Goal: Download file/media

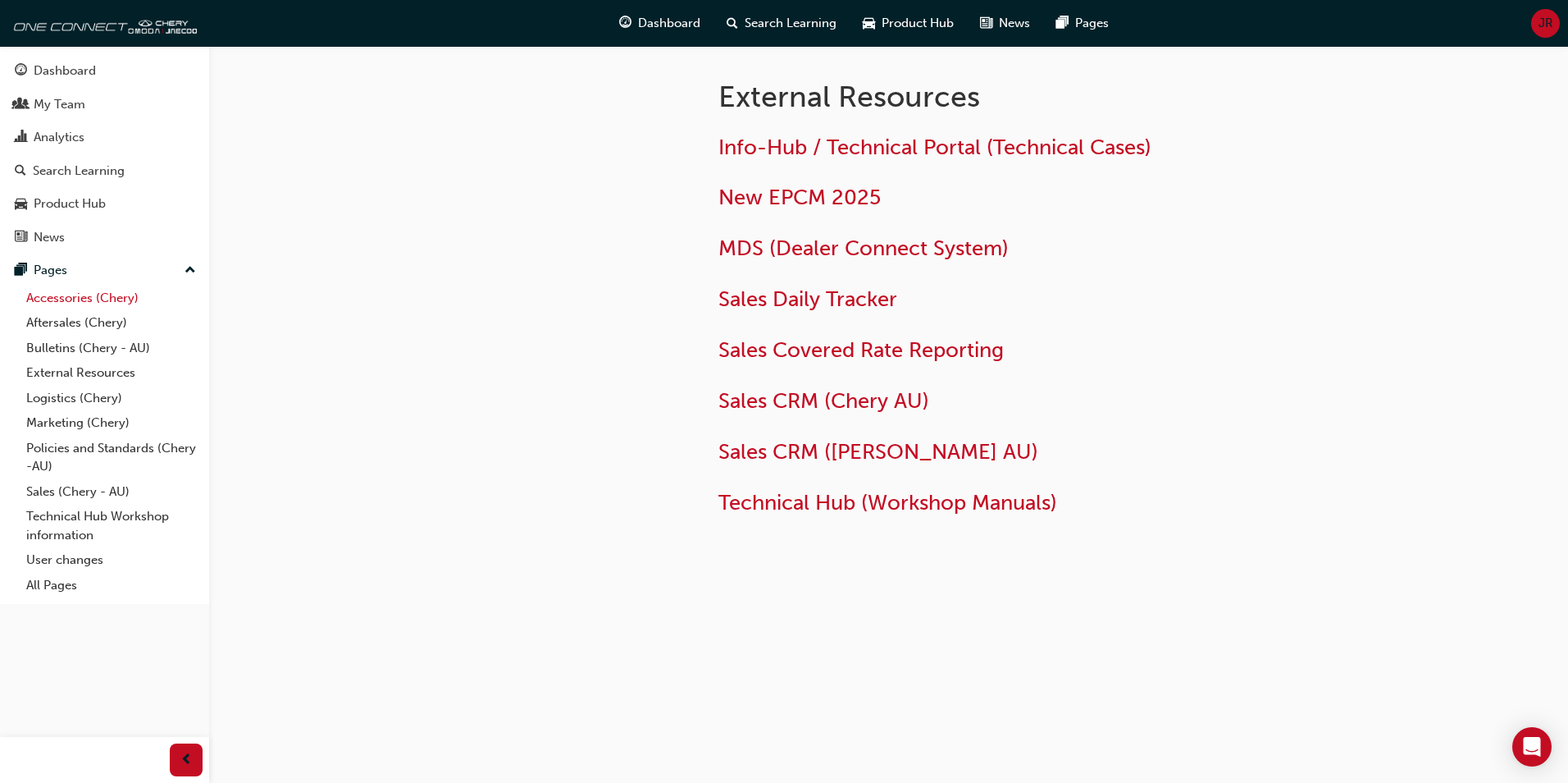
click at [59, 294] on link "Accessories (Chery)" at bounding box center [111, 298] width 183 height 26
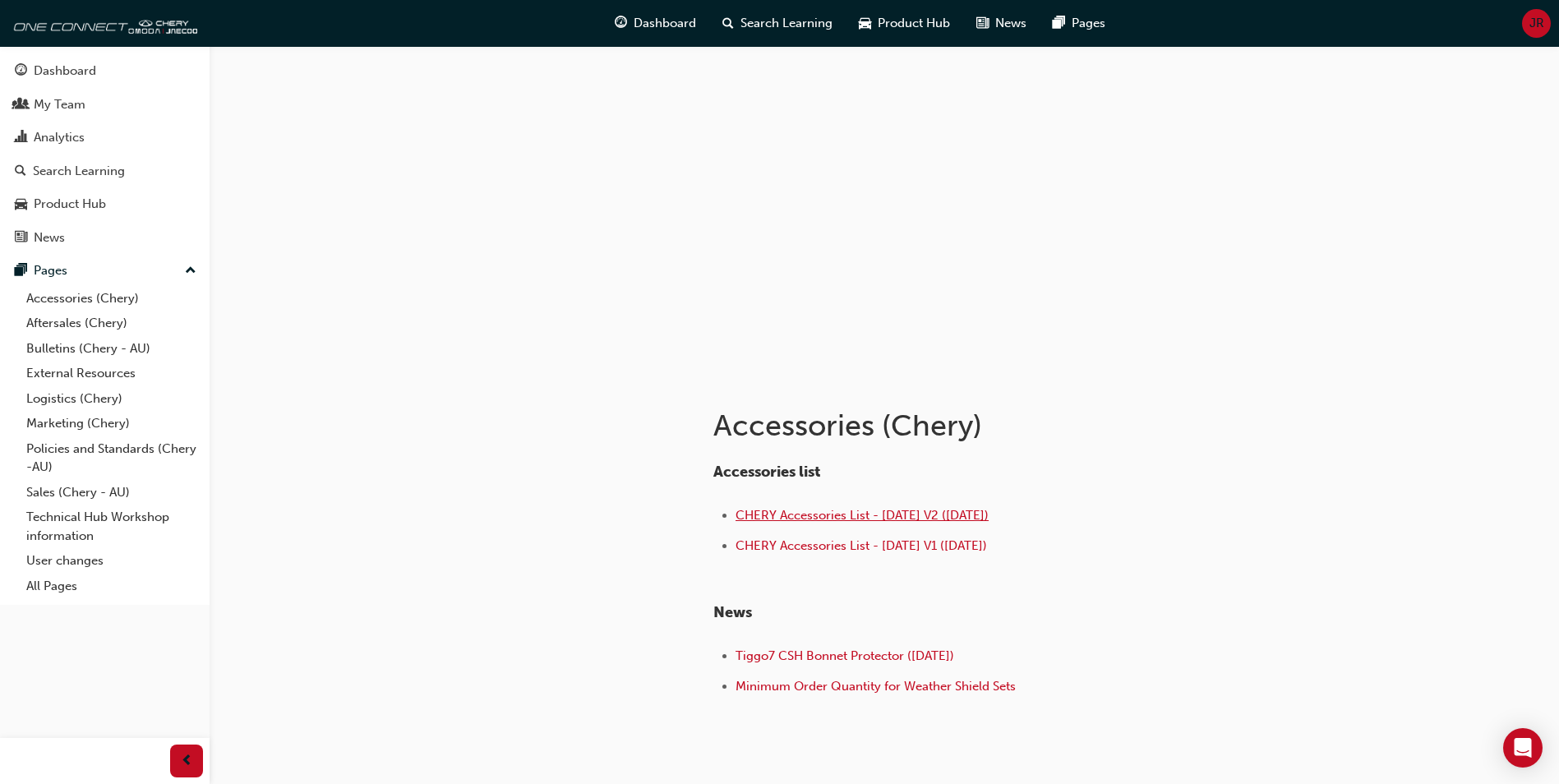
click at [886, 510] on span "CHERY Accessories List - [DATE] V2 ([DATE])" at bounding box center [861, 515] width 253 height 15
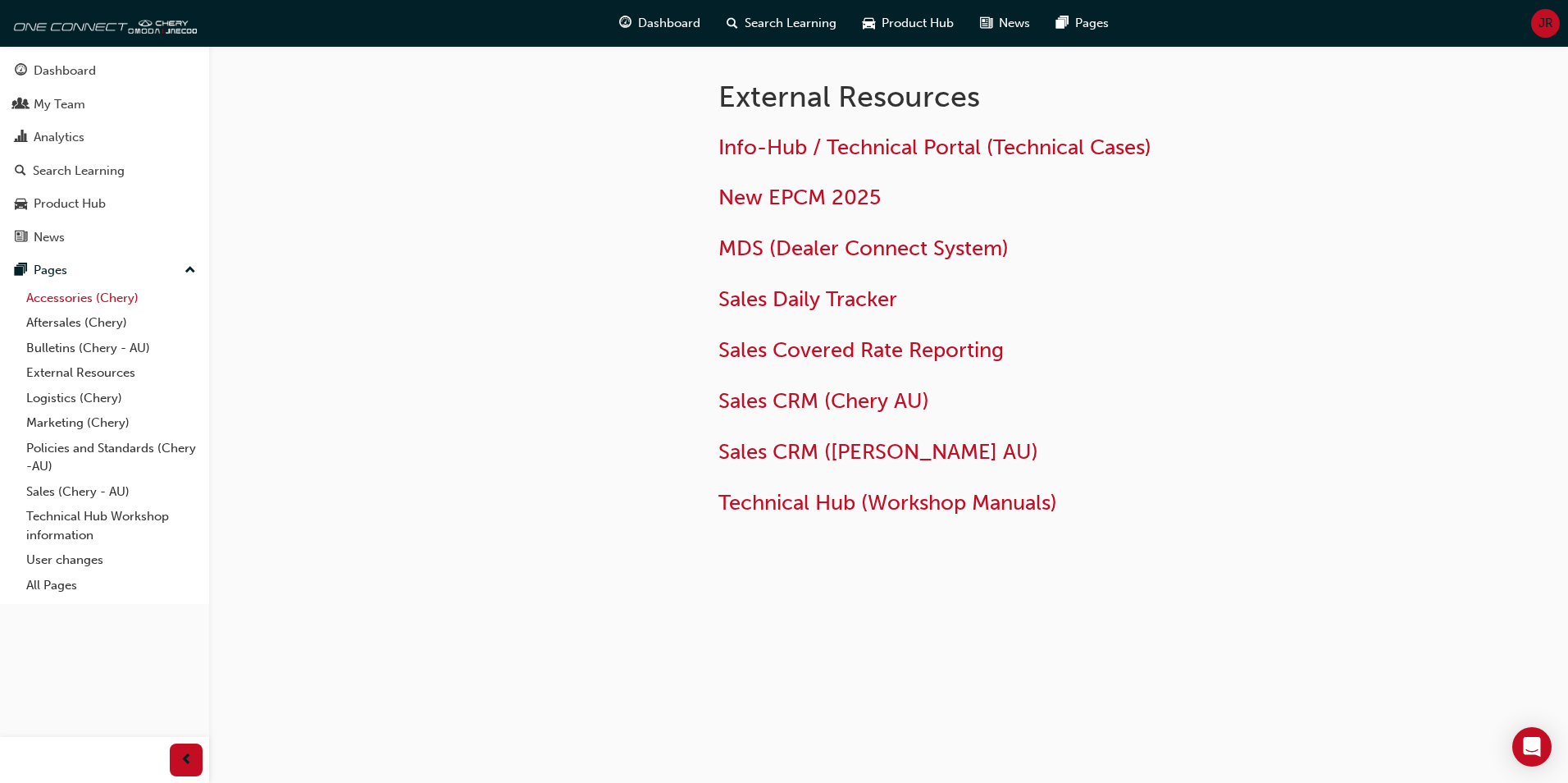
click at [84, 297] on link "Accessories (Chery)" at bounding box center [111, 298] width 183 height 26
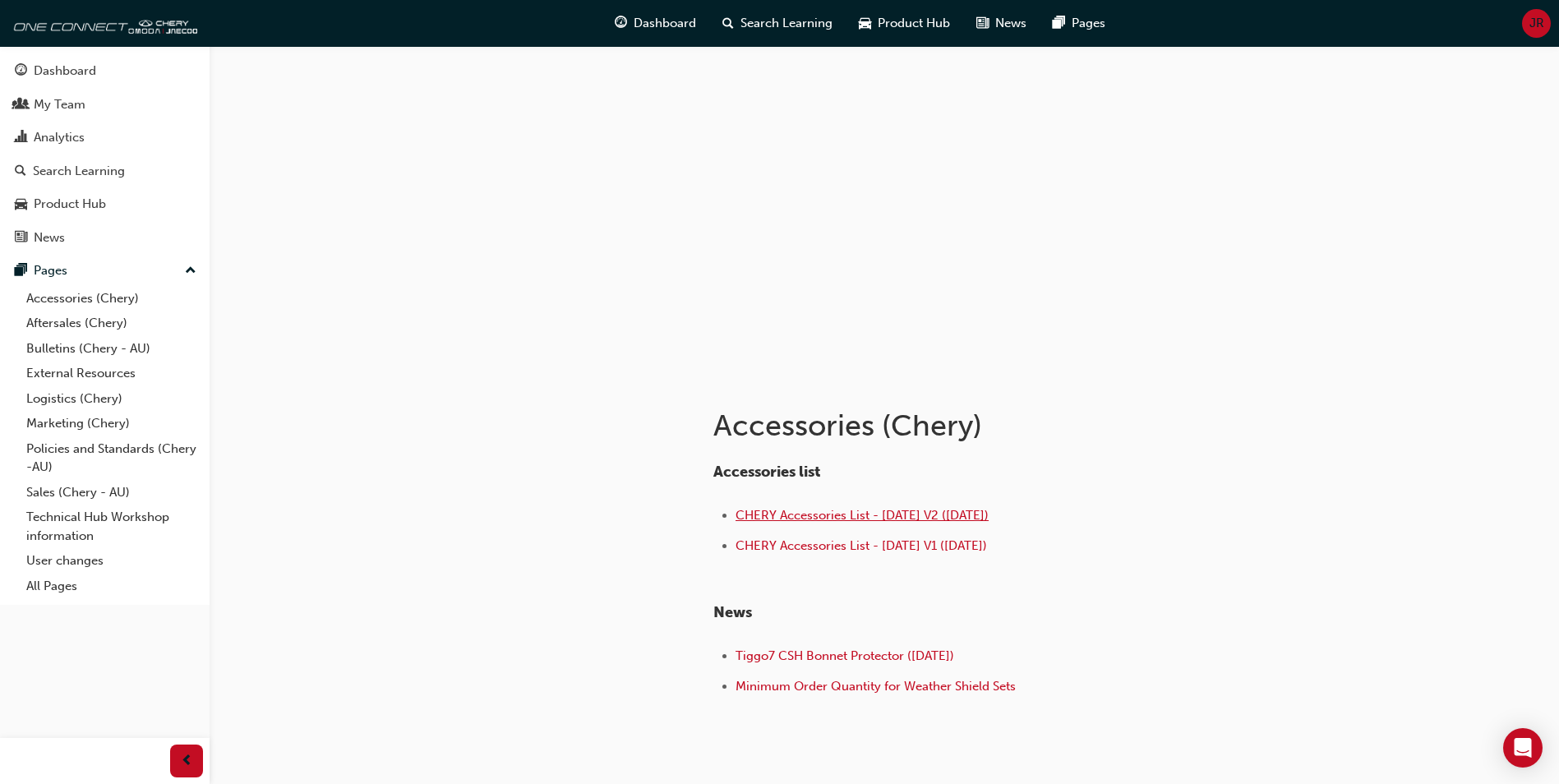
click at [926, 519] on span "CHERY Accessories List - [DATE] V2 ([DATE])" at bounding box center [861, 515] width 253 height 15
